Goal: Task Accomplishment & Management: Use online tool/utility

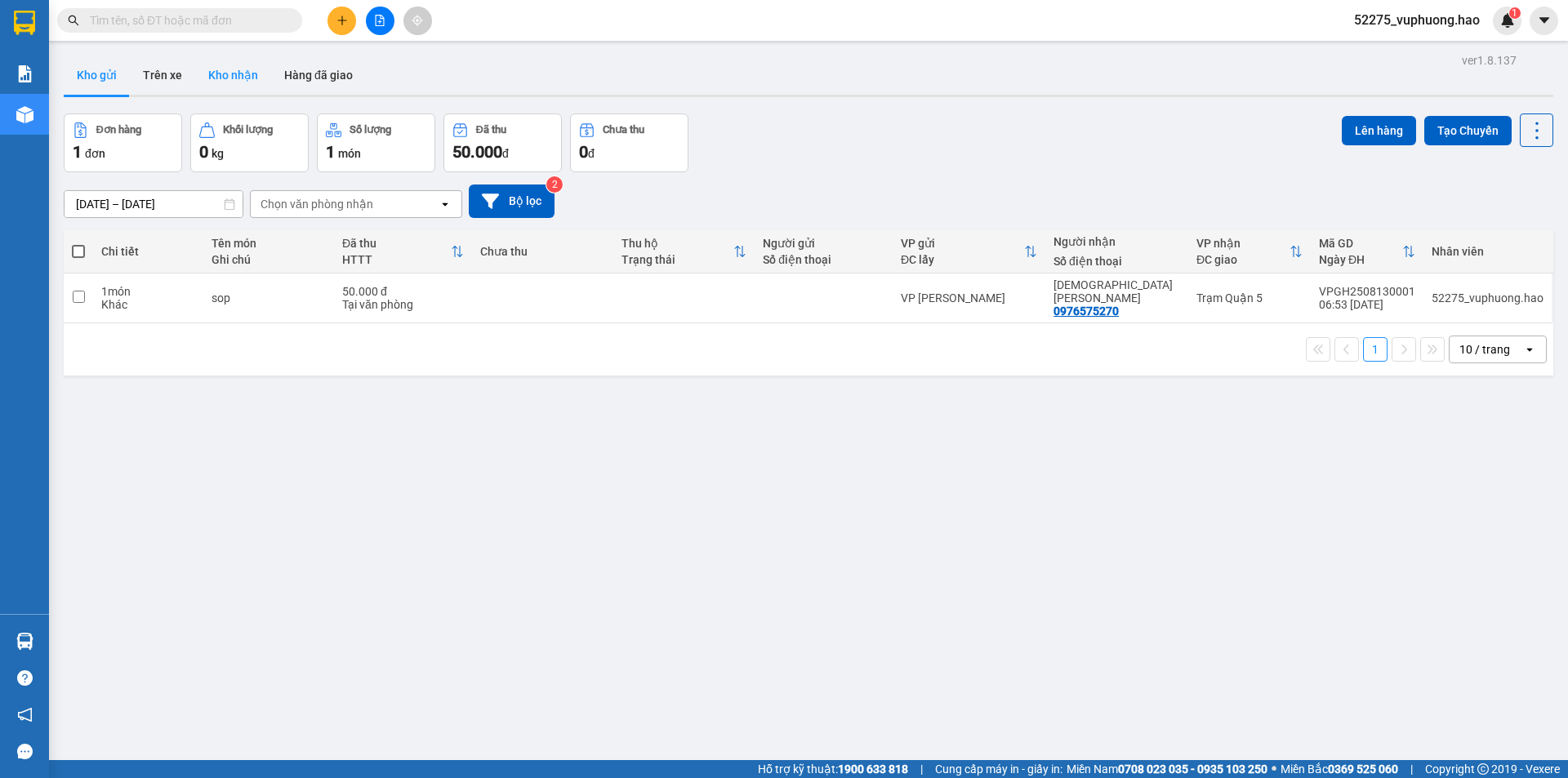
click at [242, 66] on button "Kho nhận" at bounding box center [233, 75] width 76 height 40
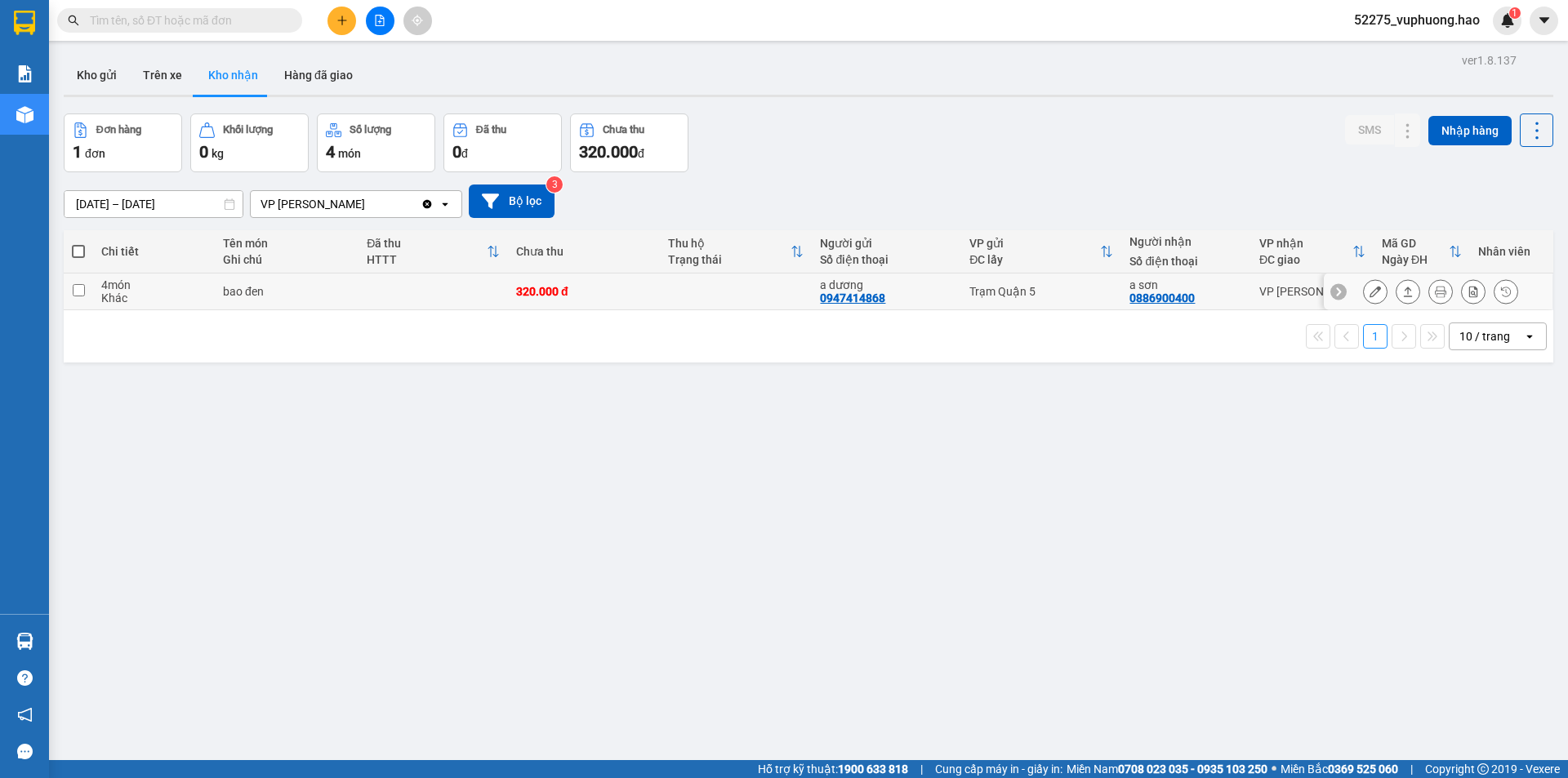
click at [1370, 289] on icon at bounding box center [1375, 291] width 12 height 12
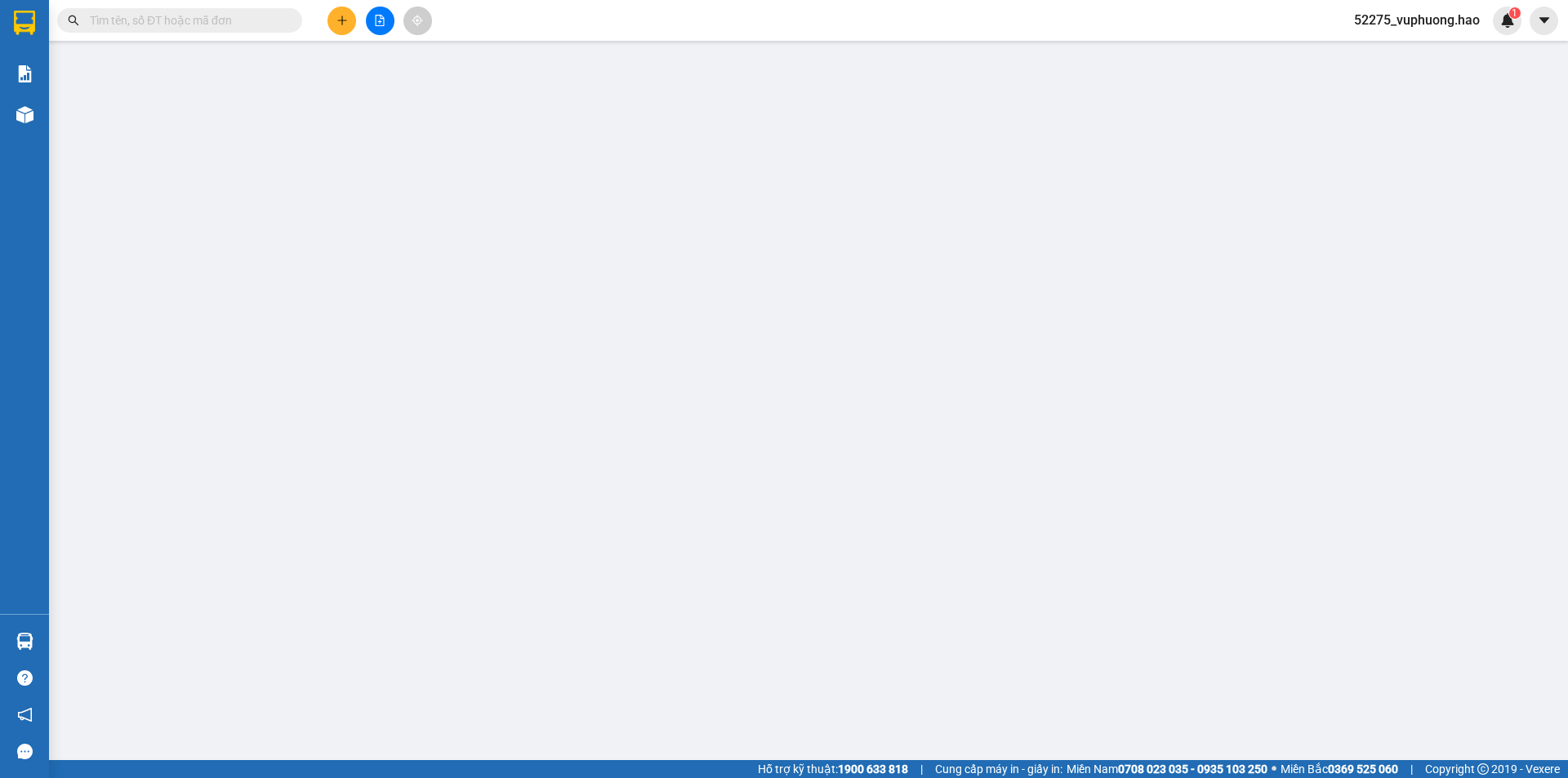
type input "0947414868"
type input "a dương"
type input "0886900400"
type input "a sơn"
type input "320.000"
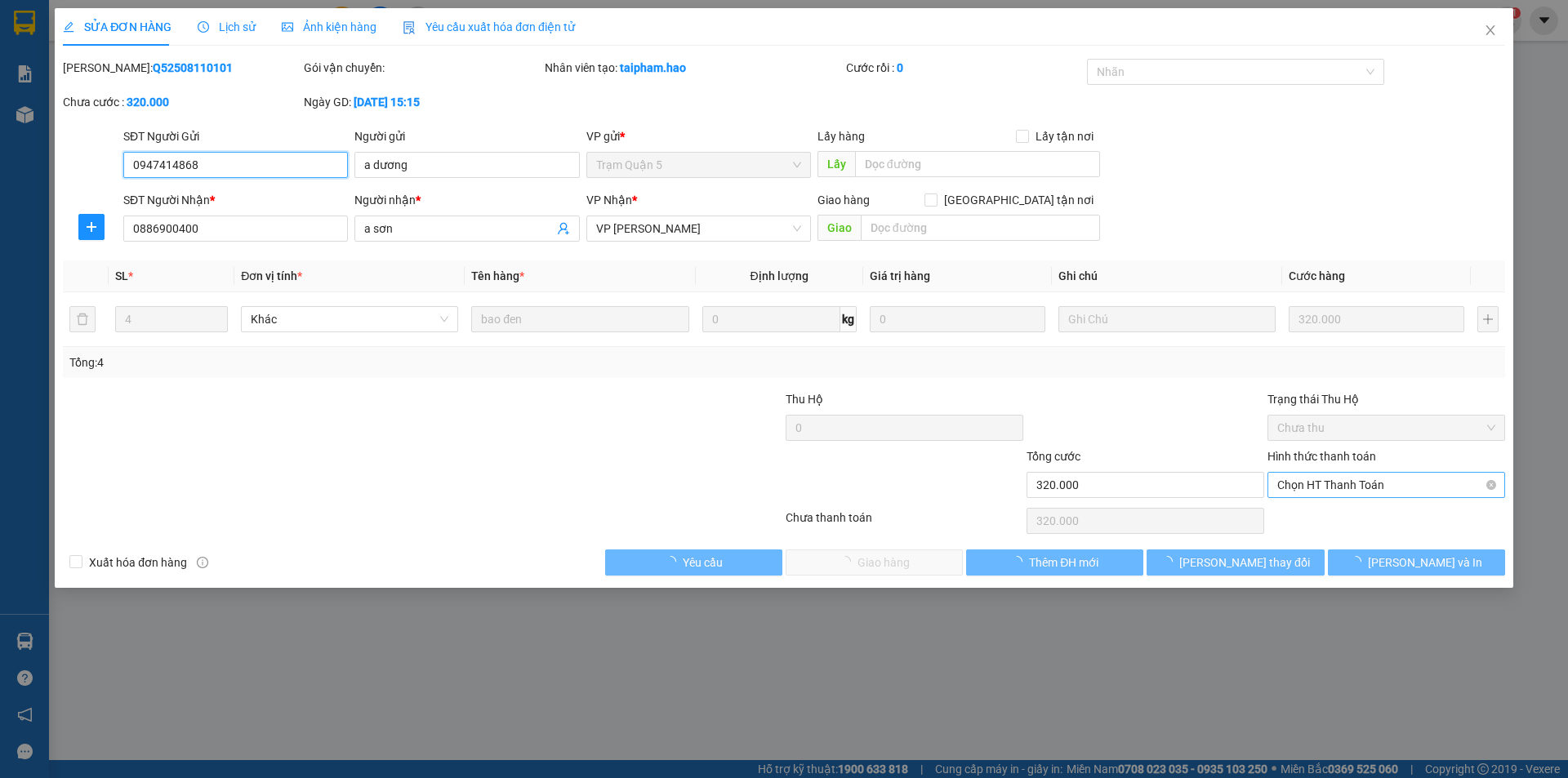
click at [1375, 474] on span "Chọn HT Thanh Toán" at bounding box center [1385, 485] width 218 height 25
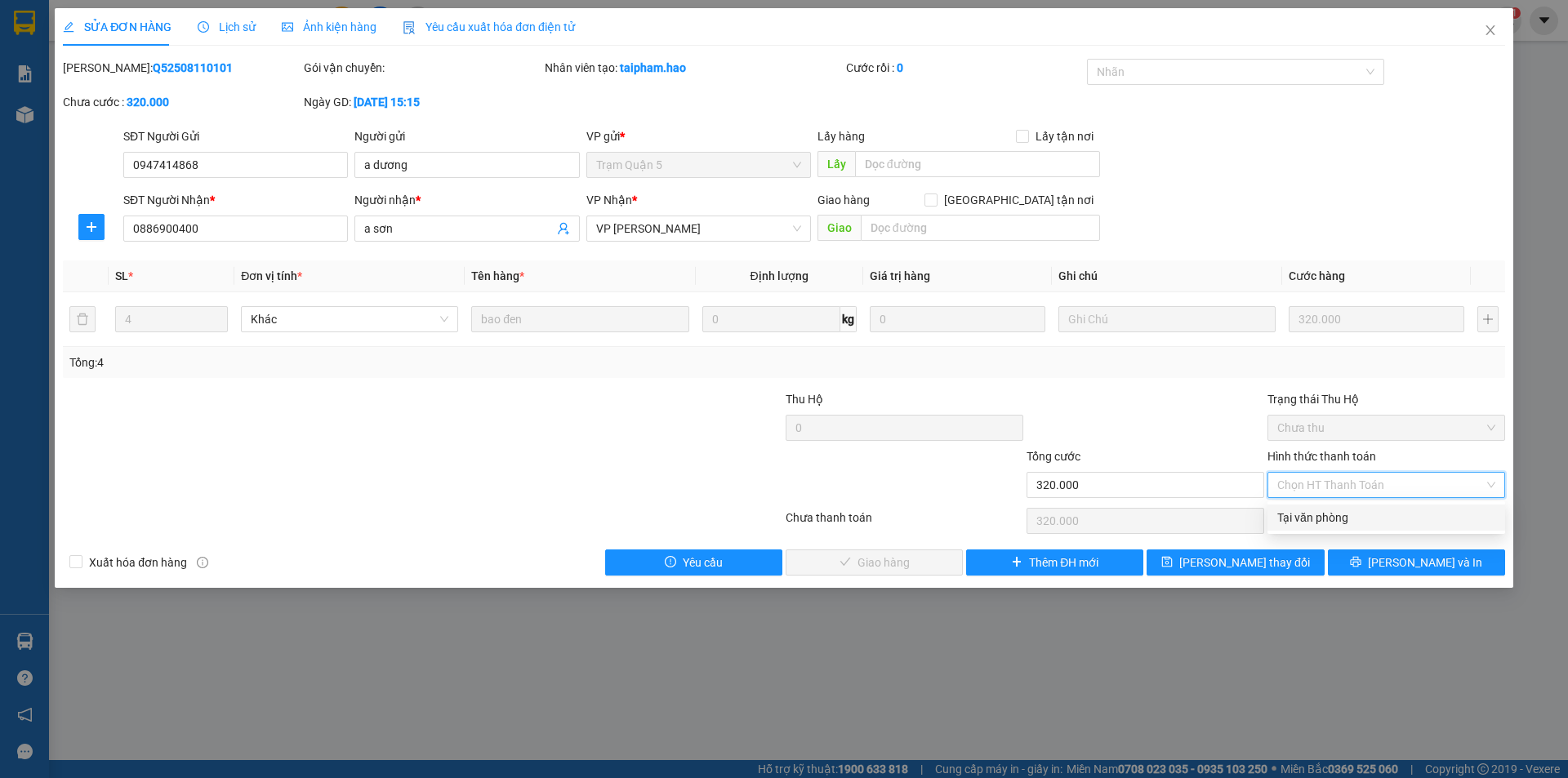
click at [1356, 510] on div "Tại văn phòng" at bounding box center [1385, 518] width 218 height 18
type input "0"
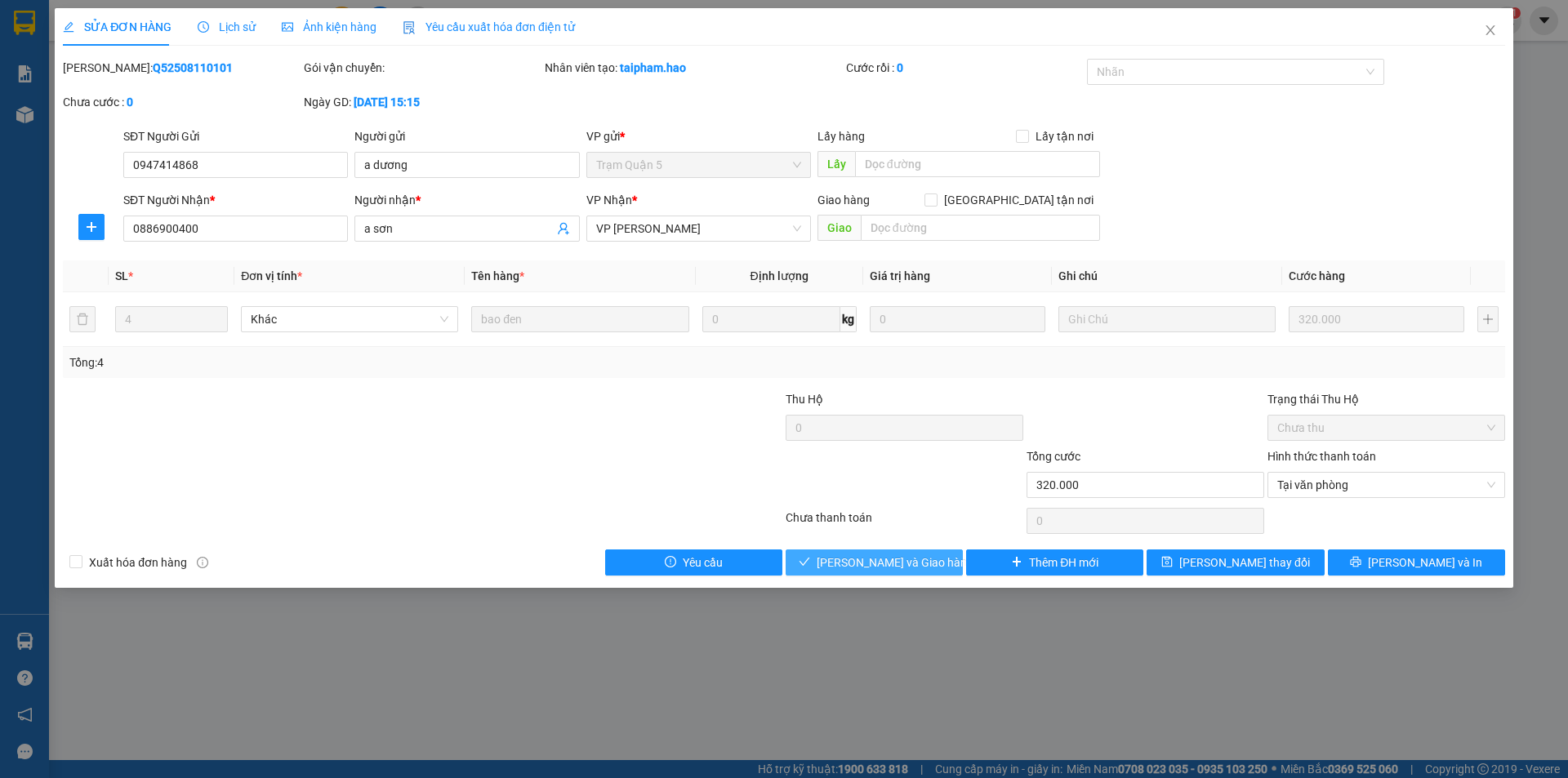
click at [919, 566] on span "[PERSON_NAME] và Giao hàng" at bounding box center [895, 563] width 156 height 18
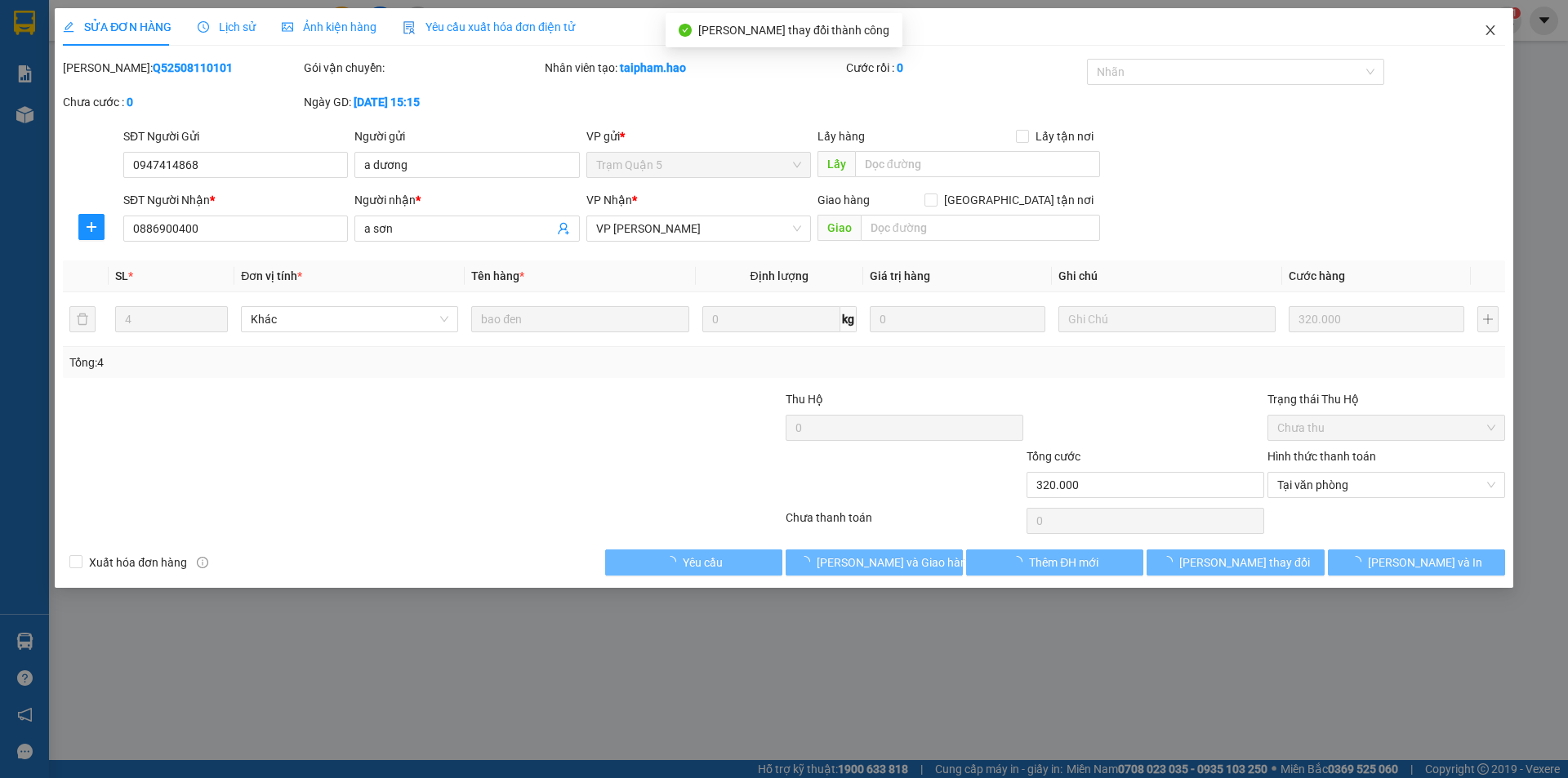
click at [1502, 41] on body "Kết quả tìm kiếm ( 0 ) Bộ lọc No Data 52275_vuphuong.hao 1 Báo cáo BC tiền công…" at bounding box center [784, 389] width 1568 height 778
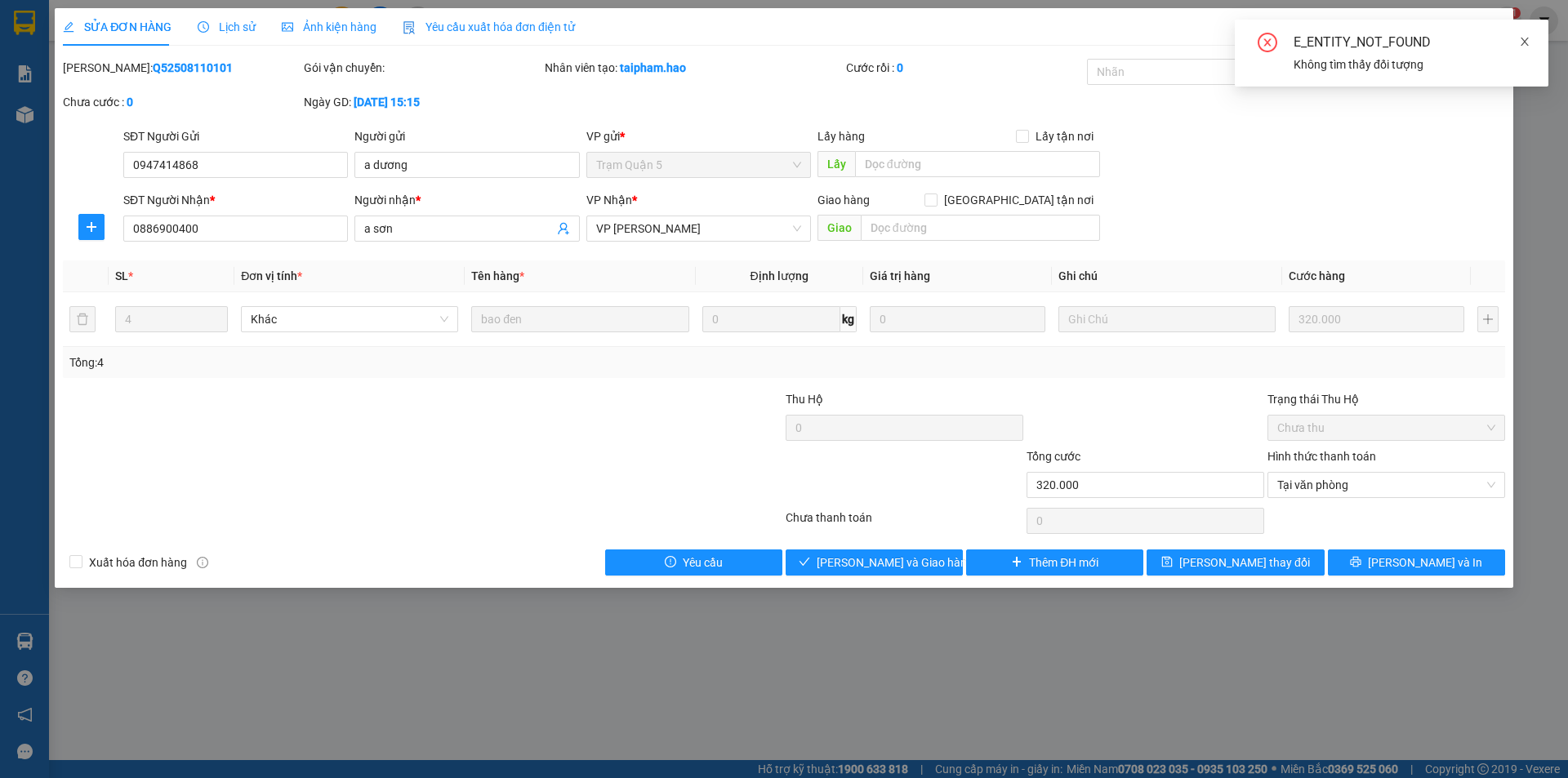
click at [1524, 43] on icon "close" at bounding box center [1524, 42] width 12 height 12
click at [1500, 28] on span "Close" at bounding box center [1491, 31] width 46 height 46
